Goal: Information Seeking & Learning: Learn about a topic

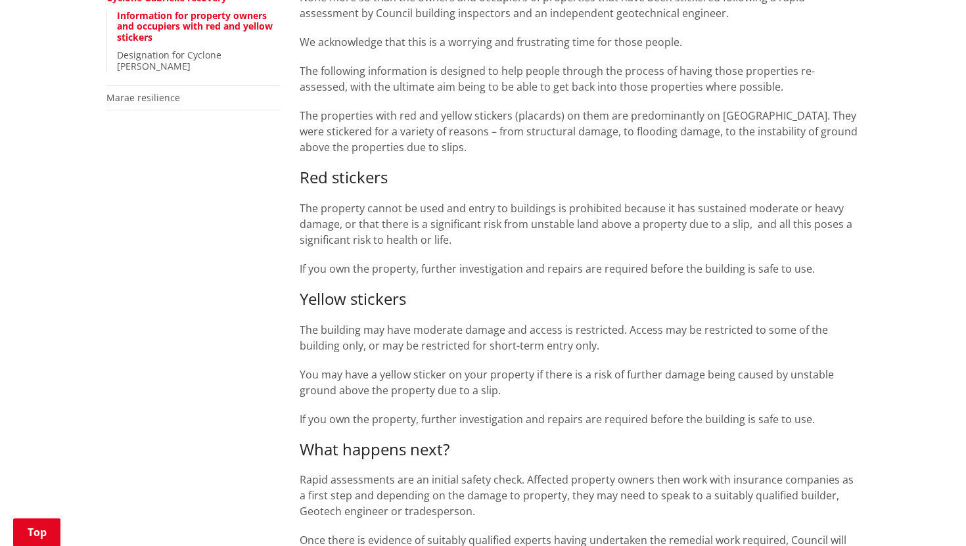
scroll to position [345, 0]
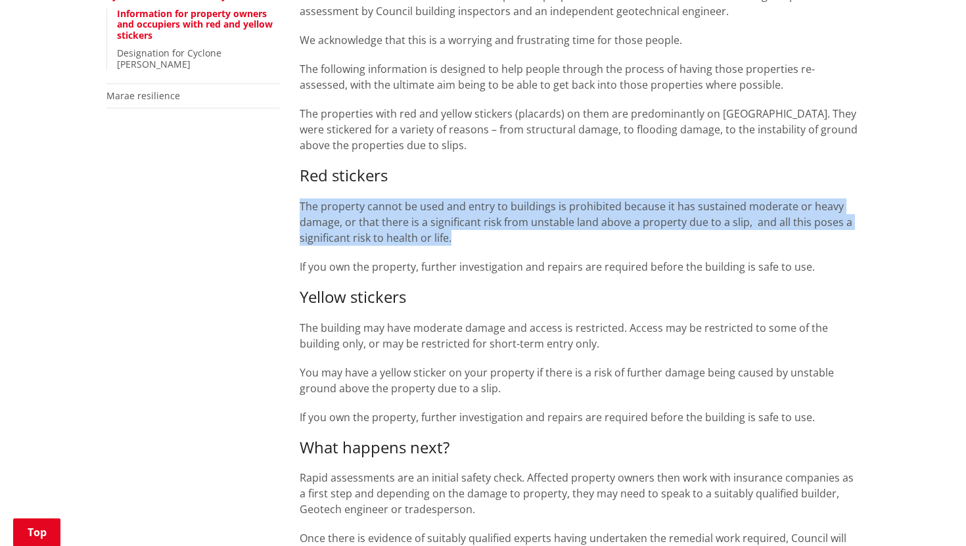
drag, startPoint x: 298, startPoint y: 207, endPoint x: 451, endPoint y: 245, distance: 157.7
copy p "The property cannot be used and entry to buildings is prohibited because it has…"
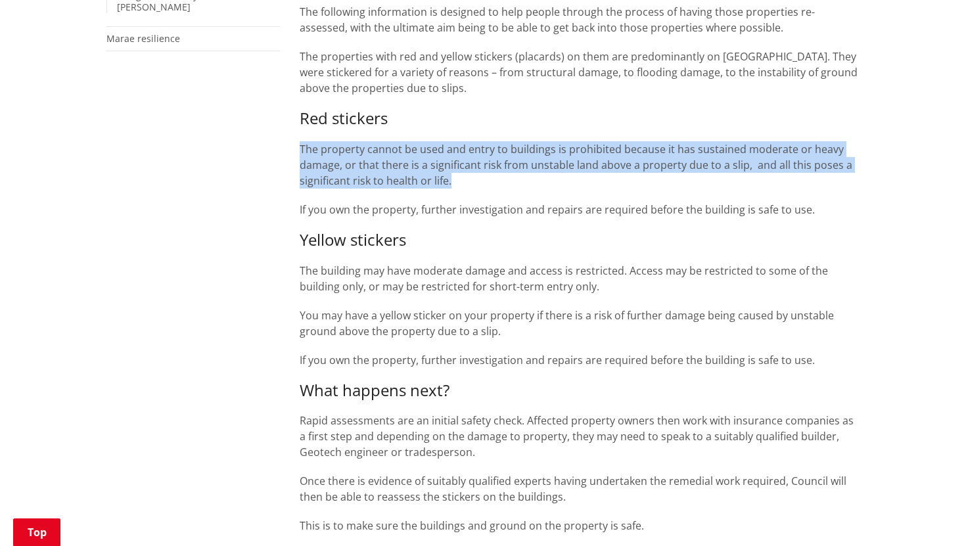
scroll to position [437, 0]
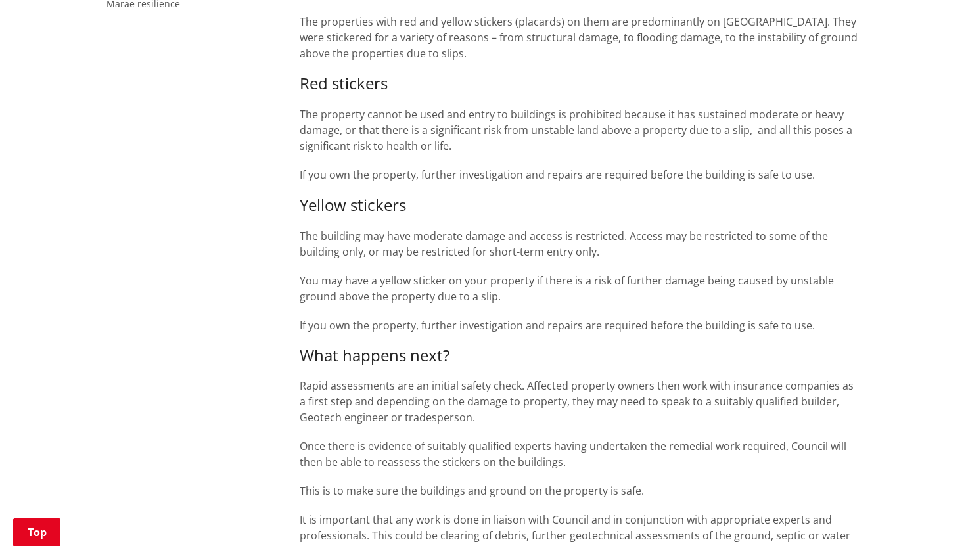
click at [356, 258] on p "The building may have moderate damage and access is restricted. Access may be r…" at bounding box center [580, 244] width 560 height 32
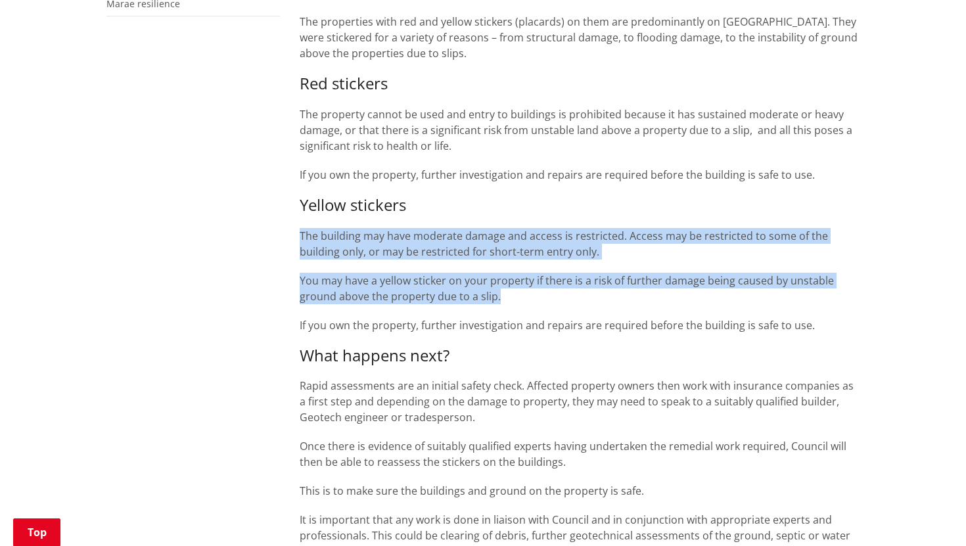
drag, startPoint x: 300, startPoint y: 233, endPoint x: 503, endPoint y: 295, distance: 212.3
click at [503, 295] on div "Red stickers The property cannot be used and entry to buildings is prohibited b…" at bounding box center [580, 203] width 560 height 259
copy div "The building may have moderate damage and access is restricted. Access may be r…"
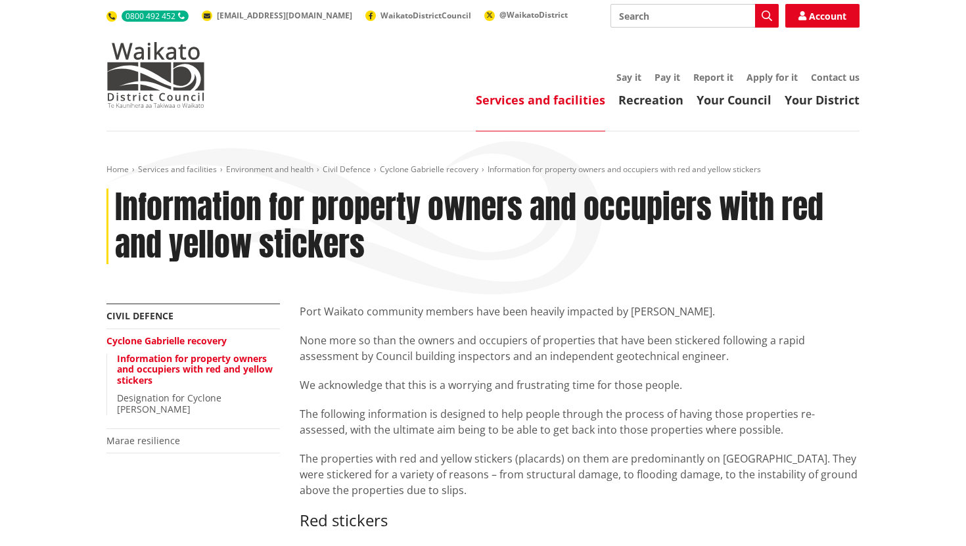
scroll to position [237, 0]
